Goal: Information Seeking & Learning: Learn about a topic

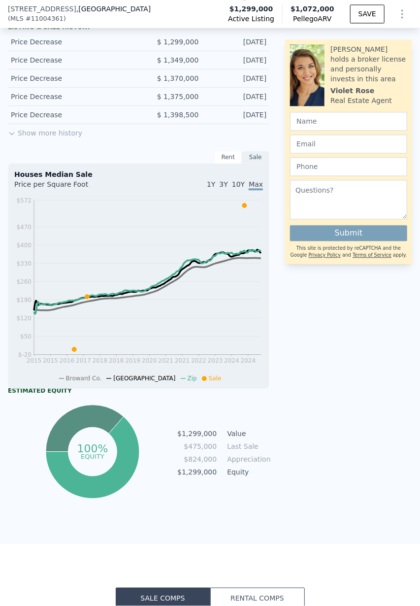
scroll to position [672, 0]
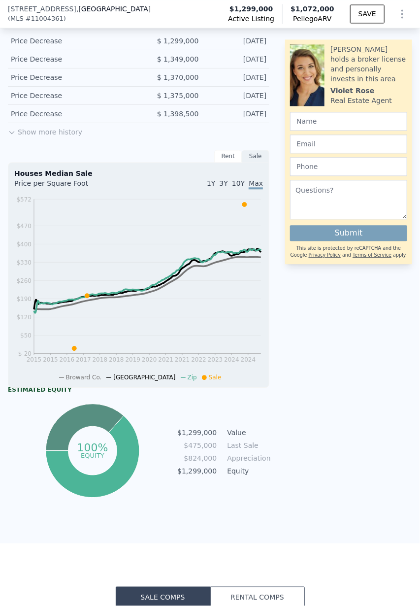
click at [244, 200] on icon "2015 2015 2016 2017 2018 2018 2019 2020 2021 2021 2022 2023 2024 2024 $-20 $50 …" at bounding box center [138, 287] width 249 height 187
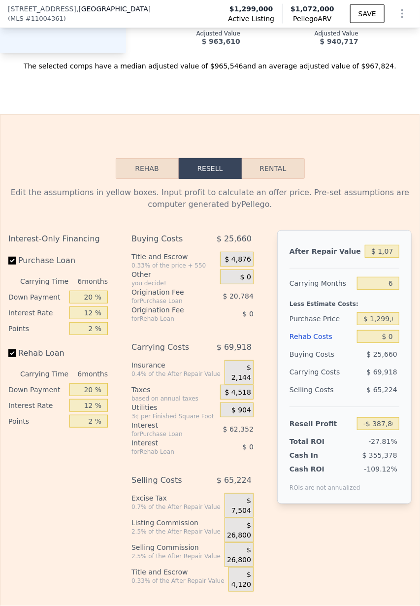
scroll to position [1774, 0]
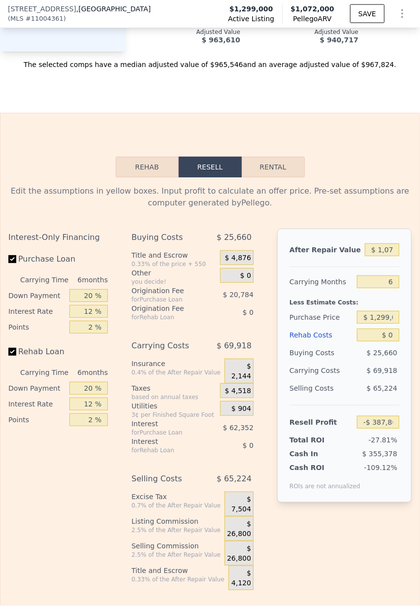
click at [292, 161] on button "Rental" at bounding box center [273, 167] width 63 height 21
select select "30"
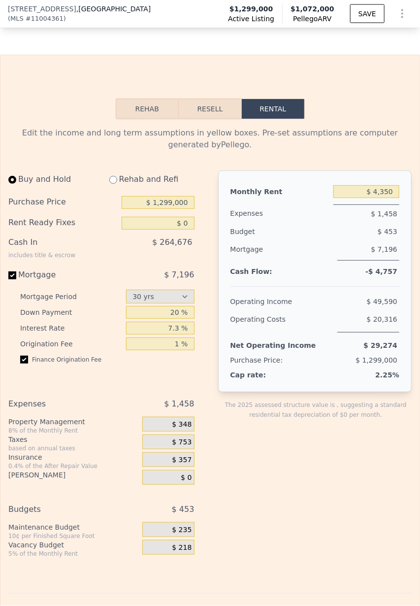
scroll to position [1834, 0]
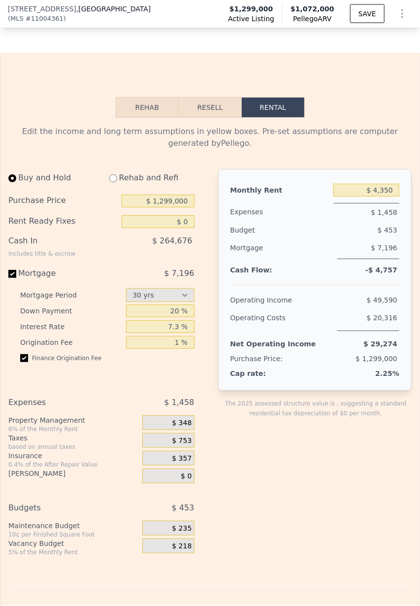
click at [220, 97] on button "Resell" at bounding box center [210, 107] width 63 height 21
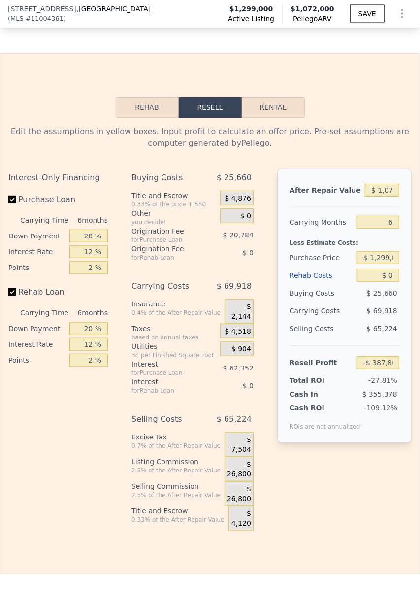
click at [159, 97] on button "Rehab" at bounding box center [147, 107] width 63 height 21
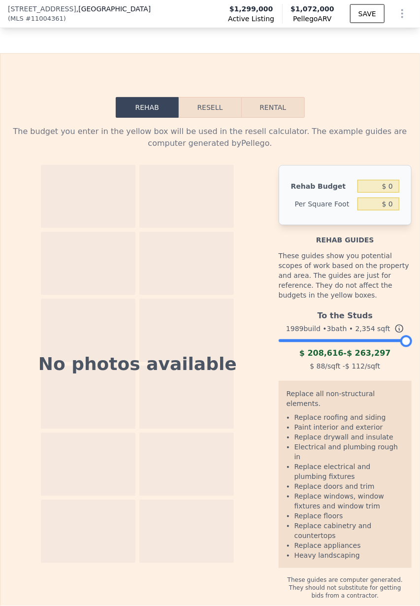
click at [218, 97] on button "Resell" at bounding box center [210, 107] width 63 height 21
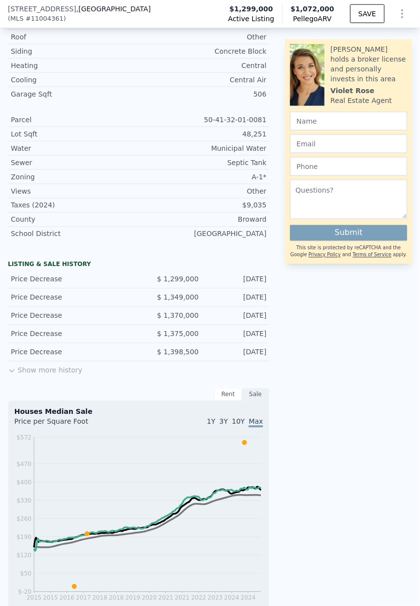
scroll to position [435, 0]
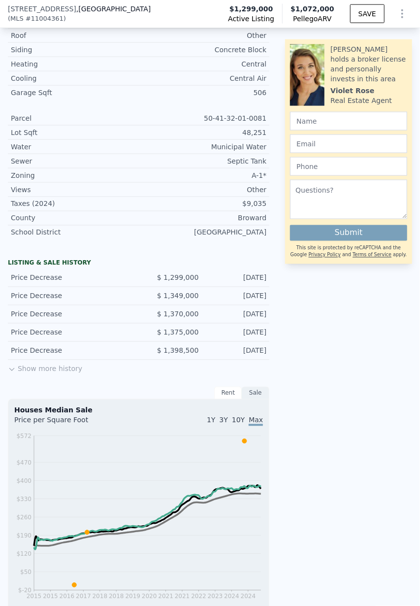
click at [69, 360] on button "Show more history" at bounding box center [45, 367] width 74 height 14
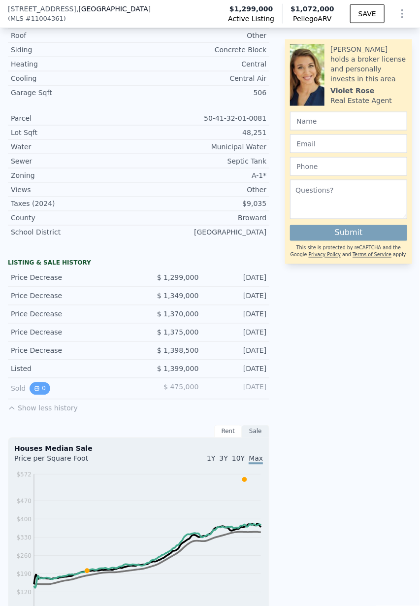
click at [35, 386] on icon "View historical data" at bounding box center [37, 388] width 4 height 4
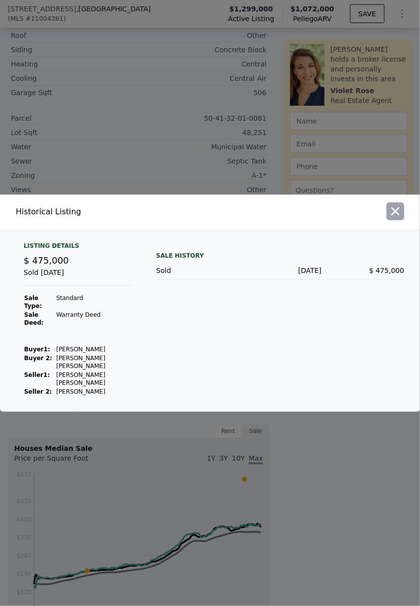
click at [397, 218] on icon "button" at bounding box center [395, 211] width 14 height 14
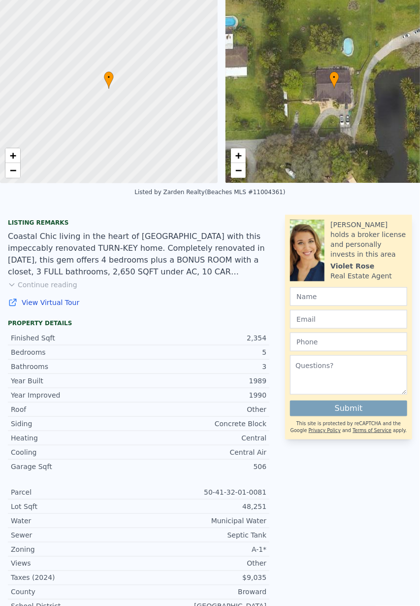
scroll to position [0, 0]
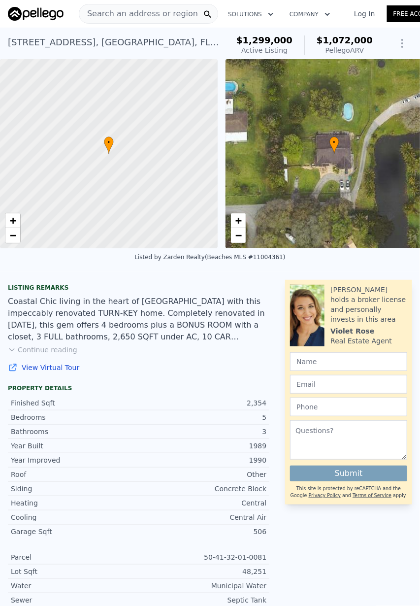
click at [54, 354] on button "Continue reading" at bounding box center [42, 350] width 69 height 10
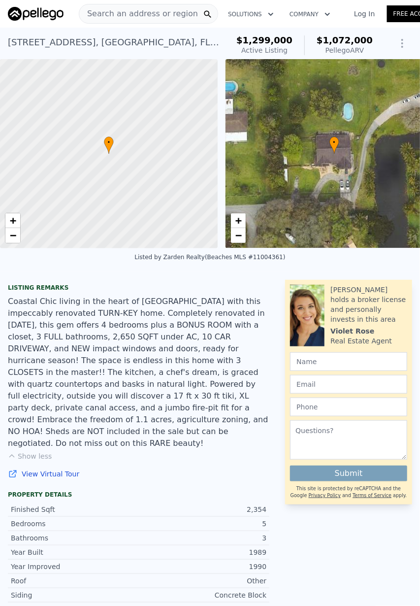
click at [405, 48] on icon "Show Options" at bounding box center [402, 43] width 12 height 12
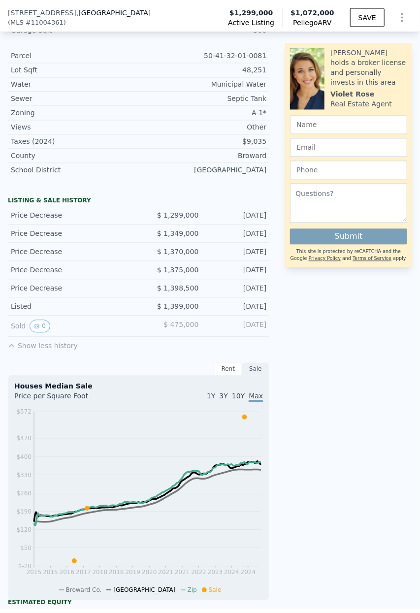
scroll to position [607, 0]
